Goal: Navigation & Orientation: Find specific page/section

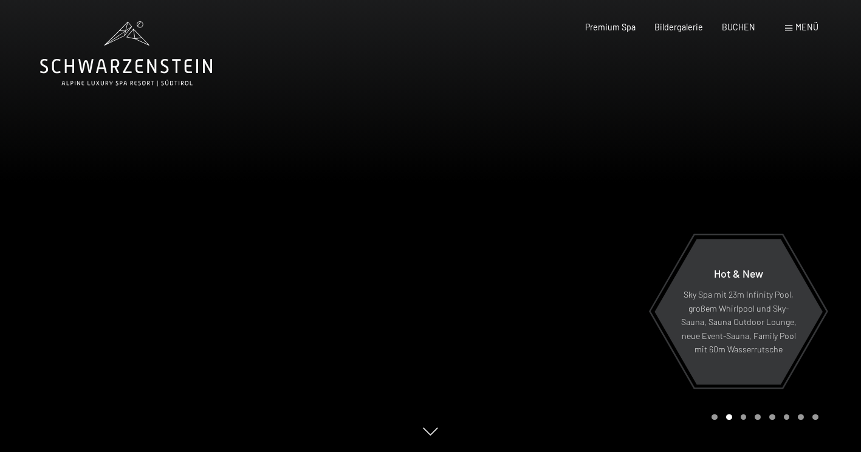
click at [714, 415] on div "Carousel Page 1" at bounding box center [715, 418] width 6 height 6
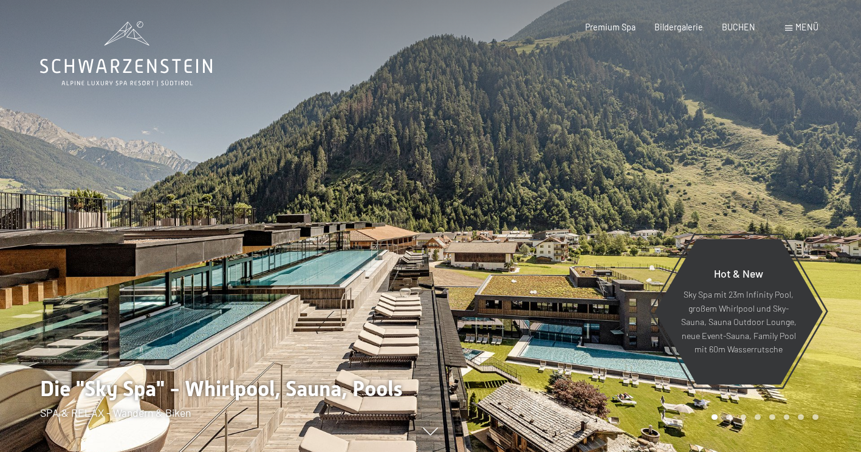
click at [730, 419] on div "Carousel Page 2" at bounding box center [729, 418] width 6 height 6
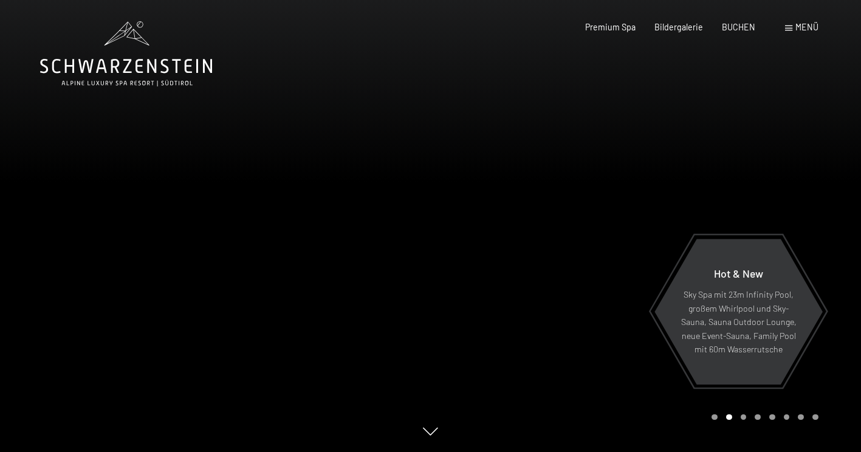
click at [746, 416] on div "Carousel Page 3" at bounding box center [744, 418] width 6 height 6
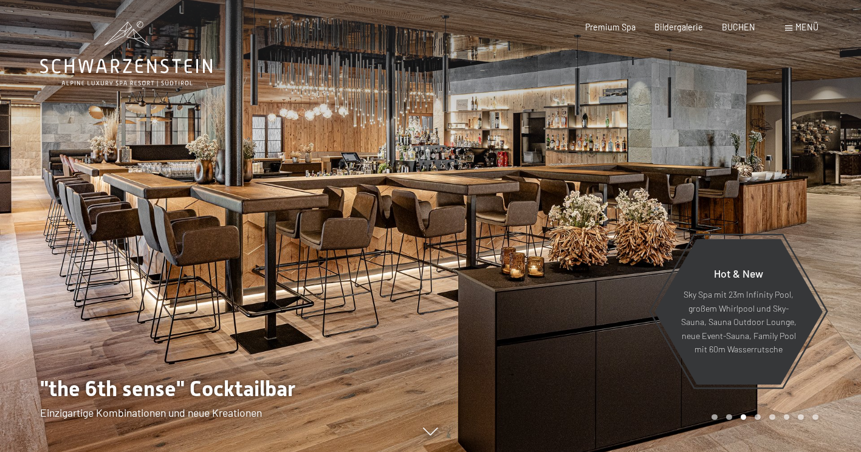
click at [761, 416] on div "Carousel Page 4" at bounding box center [758, 418] width 6 height 6
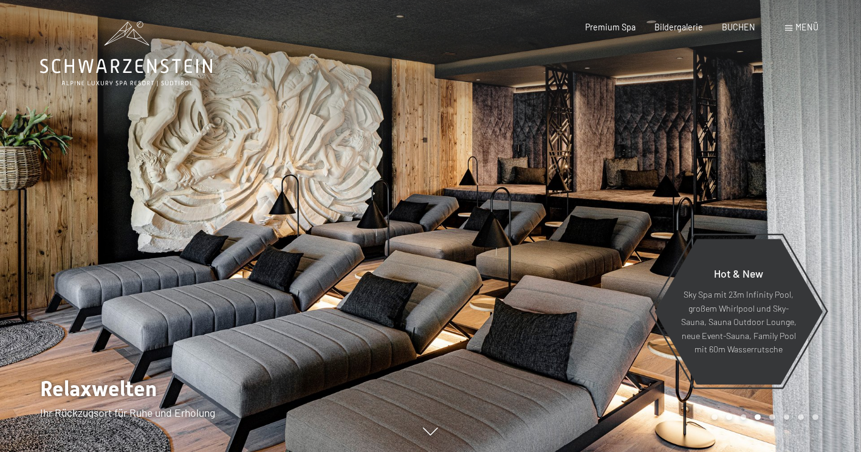
click at [773, 416] on div "Carousel Page 5" at bounding box center [773, 418] width 6 height 6
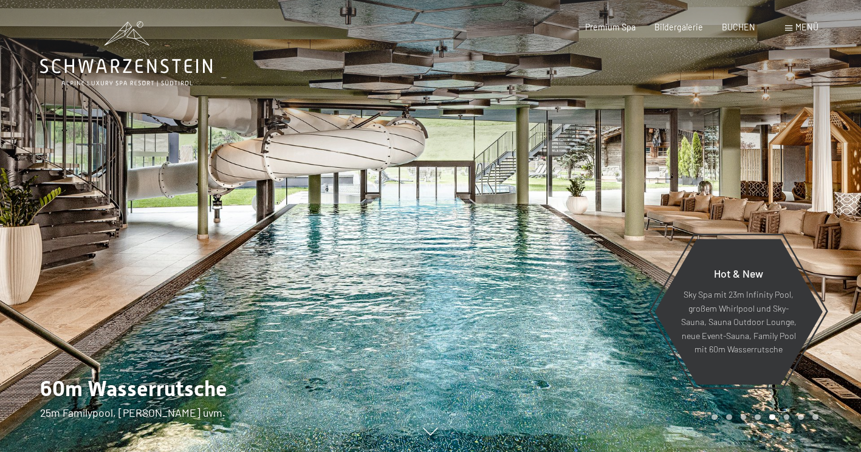
click at [786, 452] on div "5 / 8" at bounding box center [430, 452] width 861 height 0
click at [789, 416] on div "Carousel Page 6" at bounding box center [787, 418] width 6 height 6
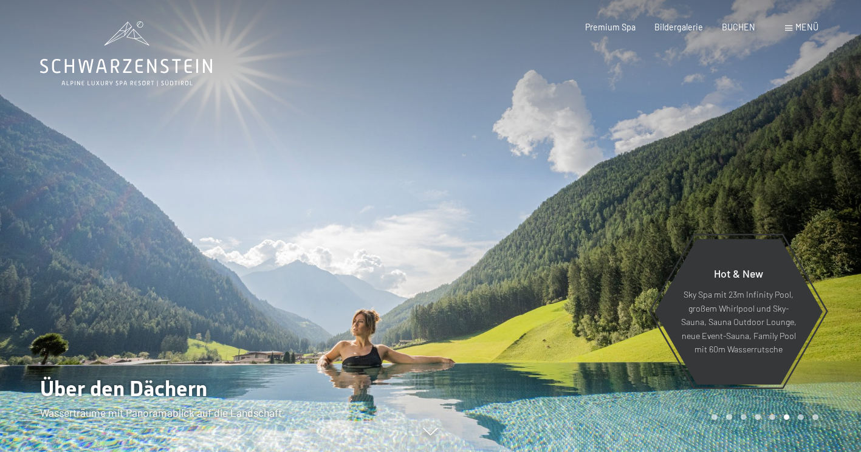
click at [800, 416] on div "Carousel Page 7" at bounding box center [801, 418] width 6 height 6
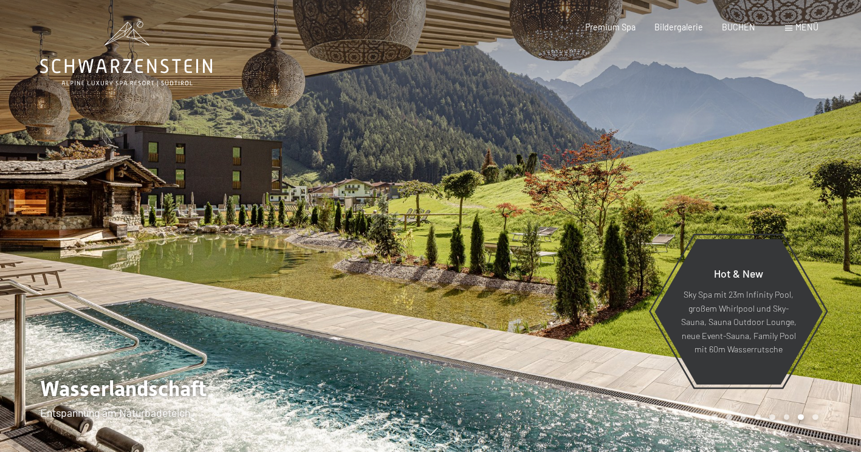
click at [815, 417] on div "Carousel Page 8" at bounding box center [816, 418] width 6 height 6
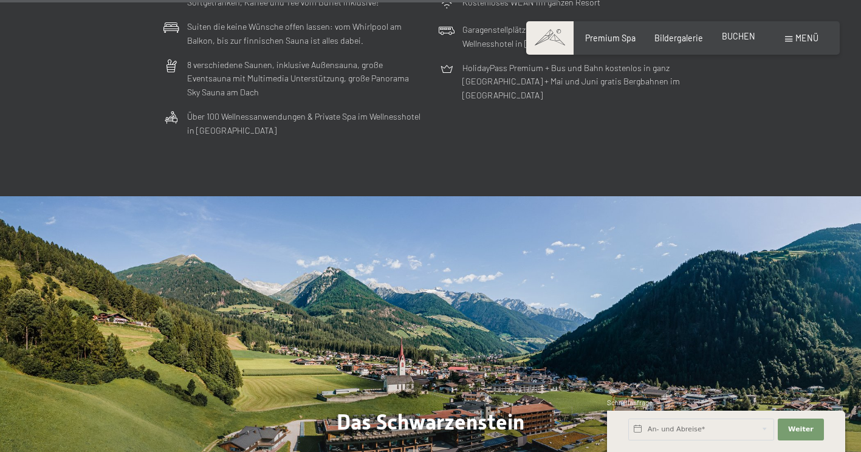
scroll to position [3221, 0]
click at [792, 39] on span at bounding box center [788, 38] width 7 height 5
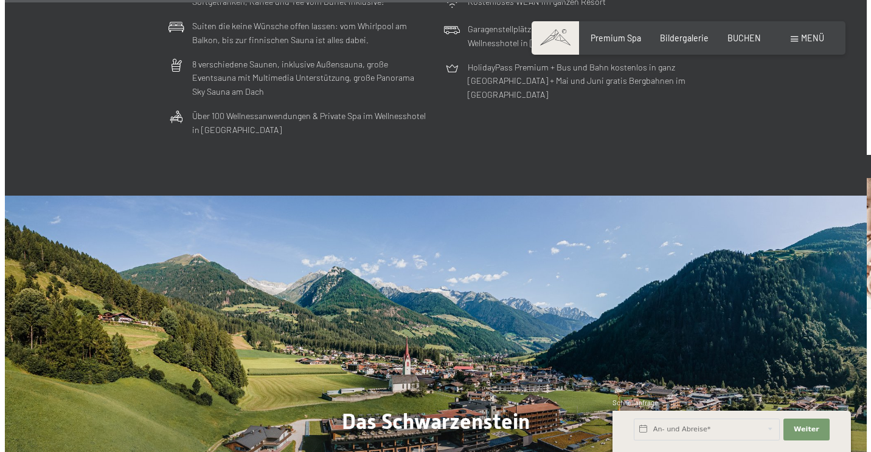
scroll to position [3241, 0]
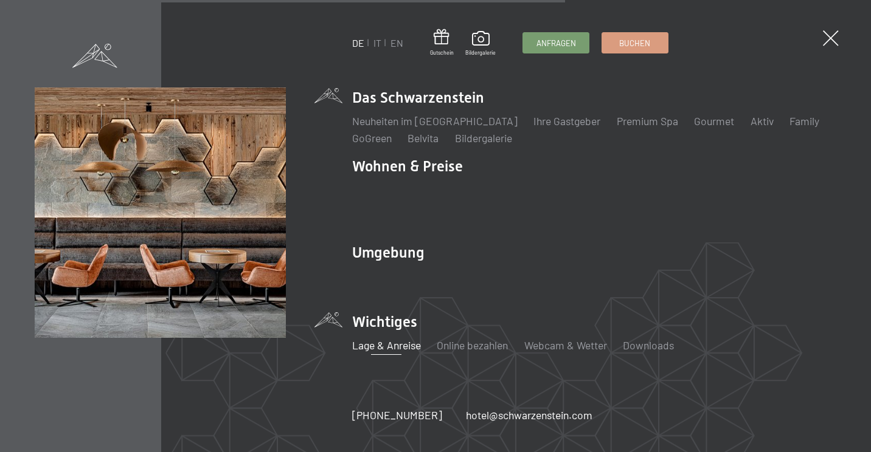
click at [378, 339] on link "Lage & Anreise" at bounding box center [386, 345] width 69 height 13
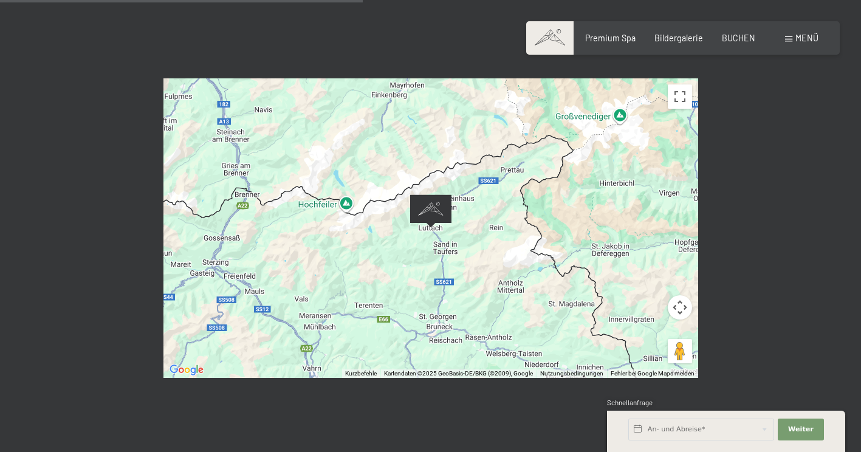
scroll to position [486, 0]
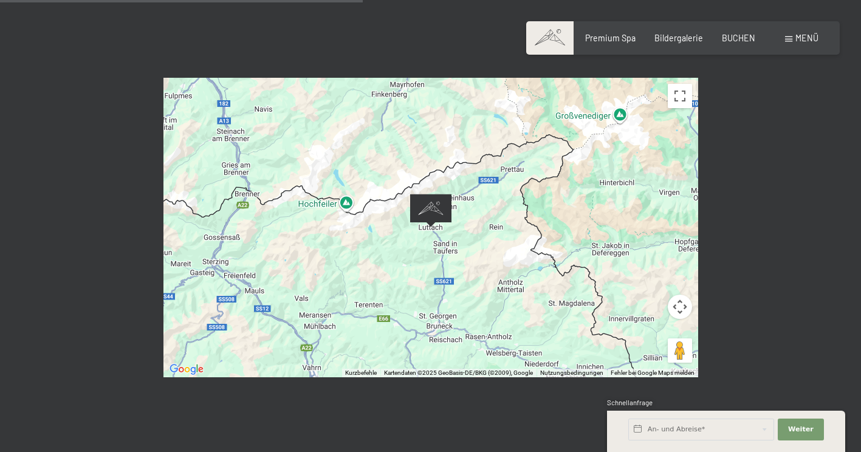
drag, startPoint x: 521, startPoint y: 284, endPoint x: 408, endPoint y: 175, distance: 156.9
click at [408, 175] on div at bounding box center [431, 228] width 535 height 300
click at [680, 295] on button "Kamerasteuerung für die Karte" at bounding box center [680, 307] width 24 height 24
click at [623, 325] on button "Nach unten" at bounding box center [619, 337] width 24 height 24
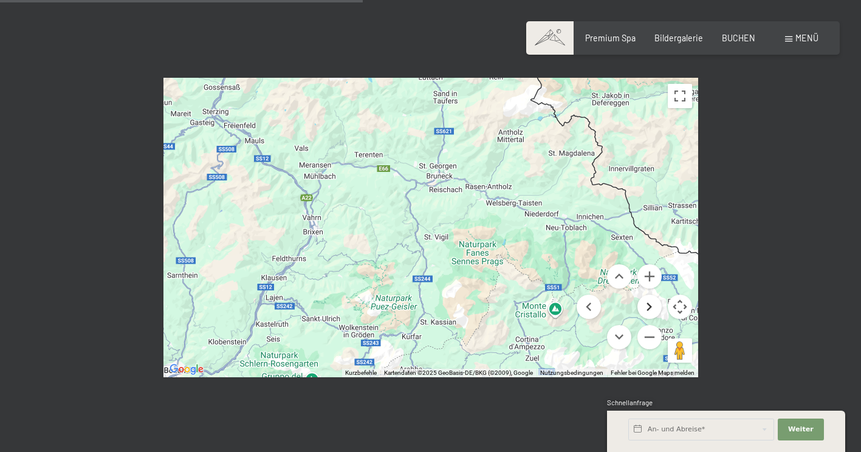
click at [649, 295] on button "Nach rechts" at bounding box center [650, 307] width 24 height 24
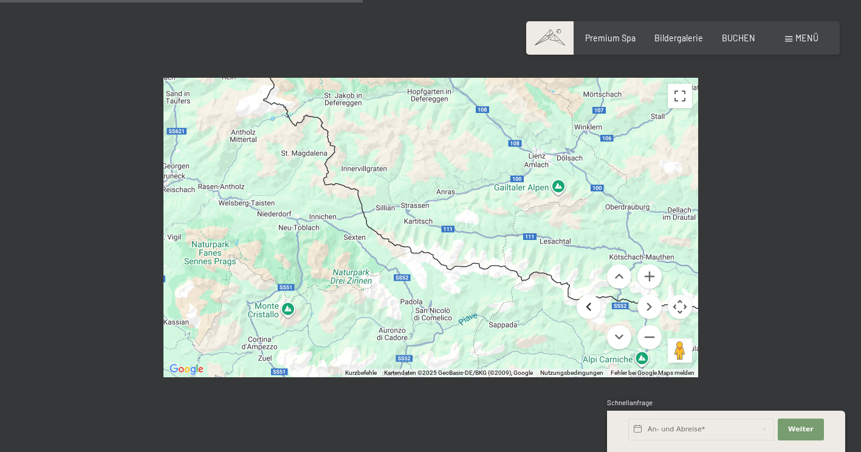
click at [588, 295] on button "Nach links" at bounding box center [589, 307] width 24 height 24
